Goal: Find specific page/section: Find specific page/section

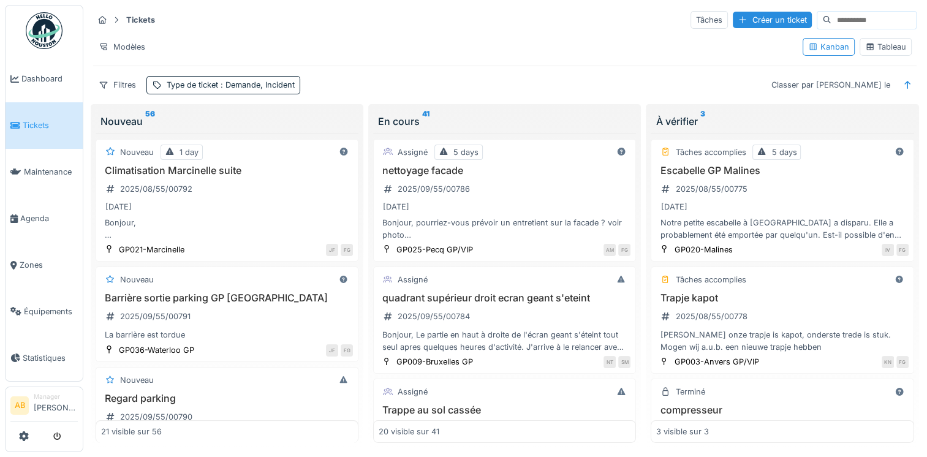
scroll to position [368, 0]
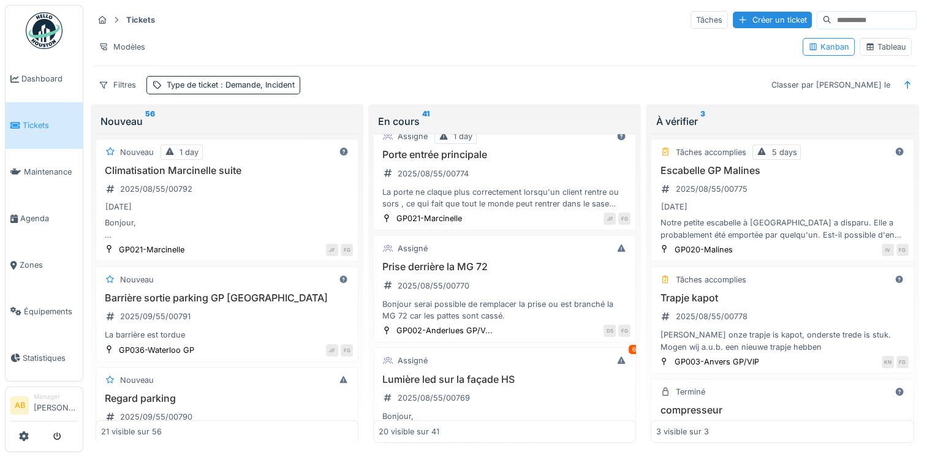
click at [50, 28] on img at bounding box center [44, 30] width 37 height 37
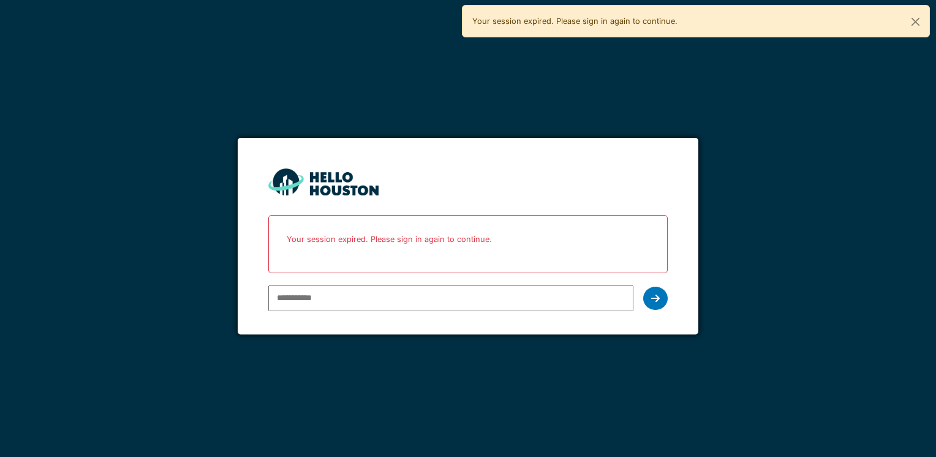
click at [363, 291] on input "email" at bounding box center [450, 298] width 364 height 26
type input "**********"
click at [654, 298] on icon at bounding box center [655, 298] width 9 height 10
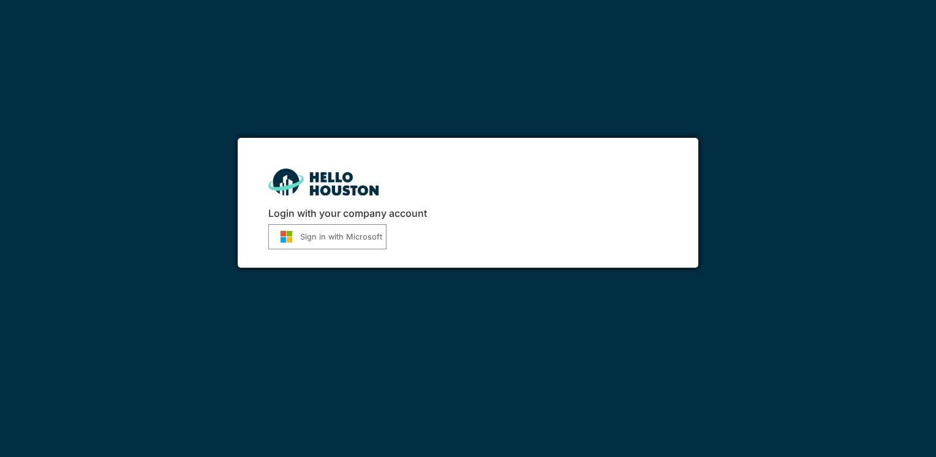
click at [329, 237] on button "Sign in with Microsoft" at bounding box center [327, 236] width 118 height 25
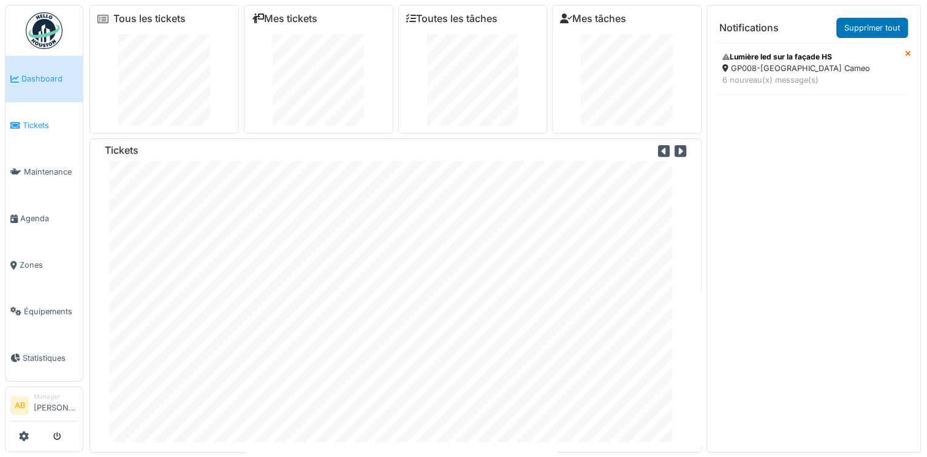
click at [28, 121] on span "Tickets" at bounding box center [50, 125] width 55 height 12
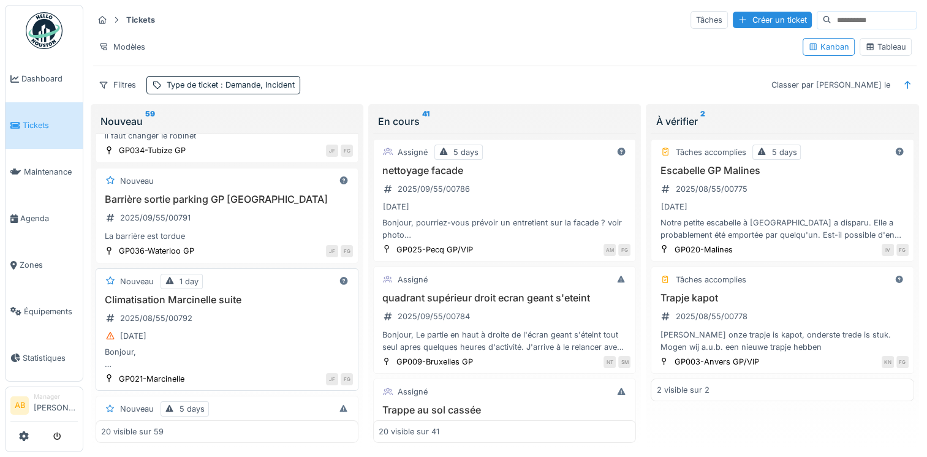
scroll to position [245, 0]
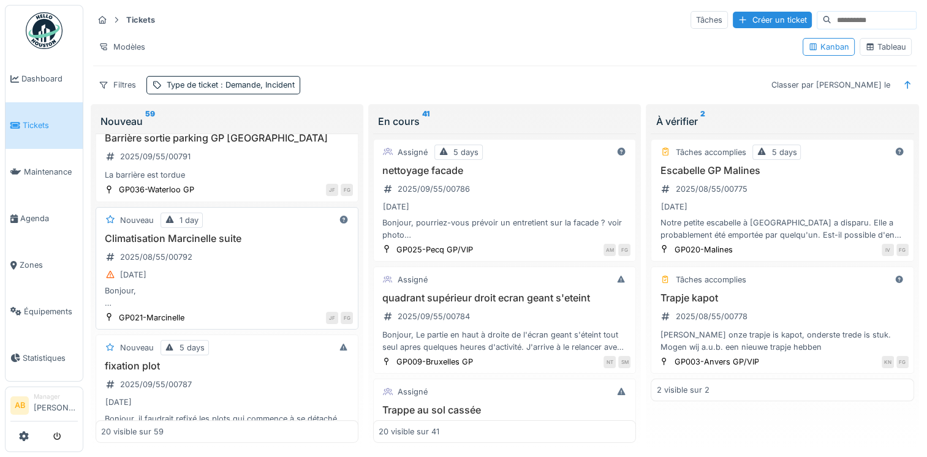
click at [235, 281] on div "Climatisation Marcinelle suite 2025/08/55/00792 28/08/2025 Bonjour, La société …" at bounding box center [227, 271] width 252 height 76
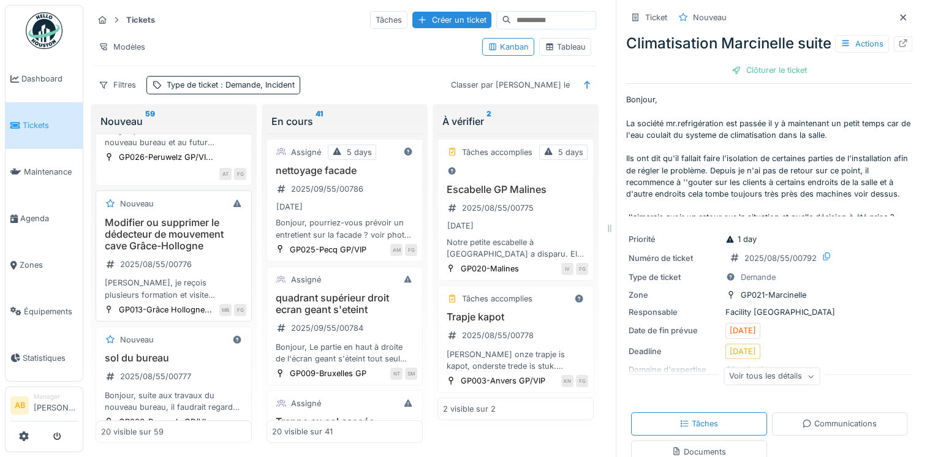
scroll to position [1371, 0]
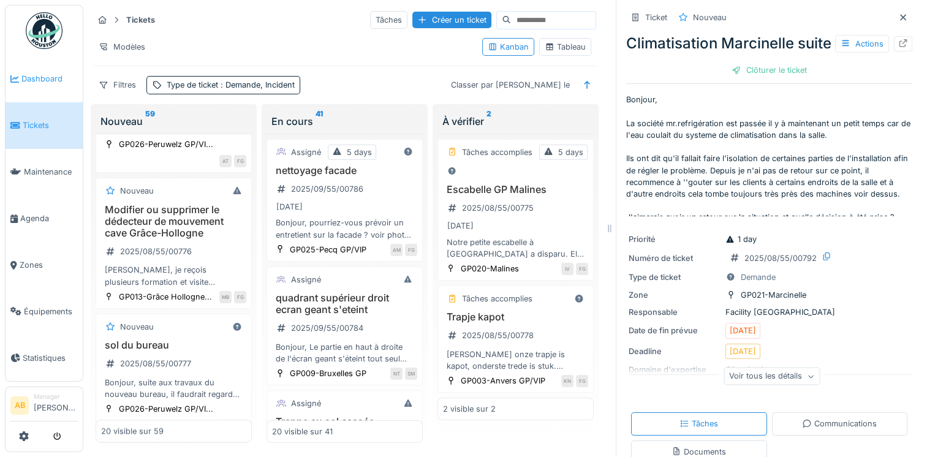
click at [34, 83] on span "Dashboard" at bounding box center [49, 79] width 56 height 12
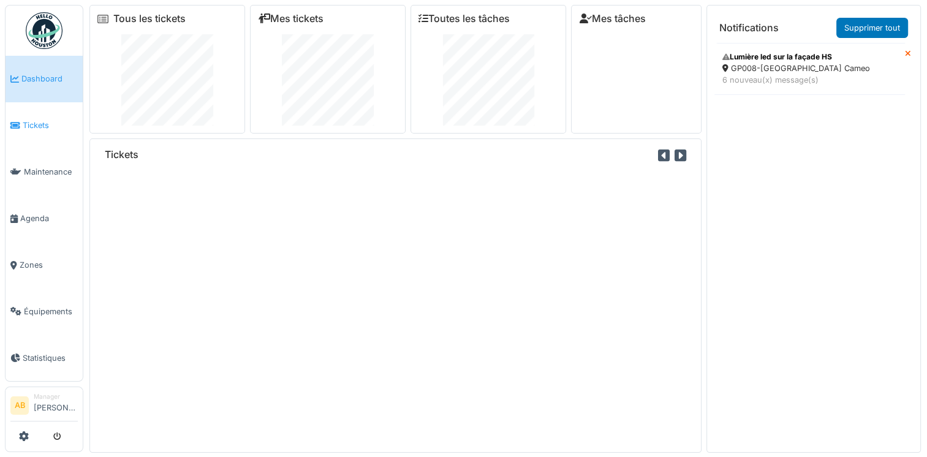
drag, startPoint x: 0, startPoint y: 0, endPoint x: 36, endPoint y: 119, distance: 124.0
click at [36, 119] on span "Tickets" at bounding box center [50, 125] width 55 height 12
